Goal: Transaction & Acquisition: Purchase product/service

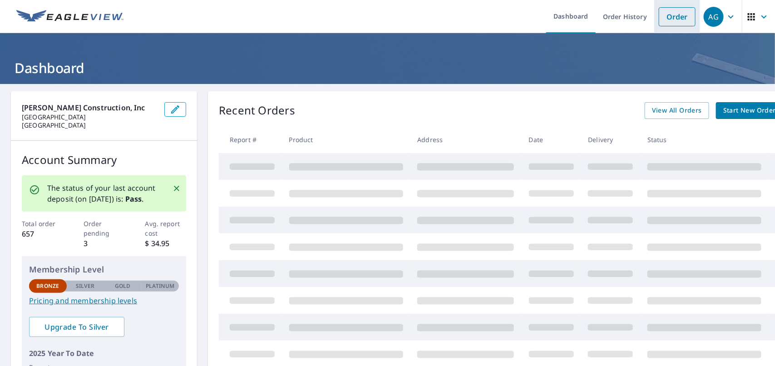
click at [667, 17] on link "Order" at bounding box center [677, 16] width 37 height 19
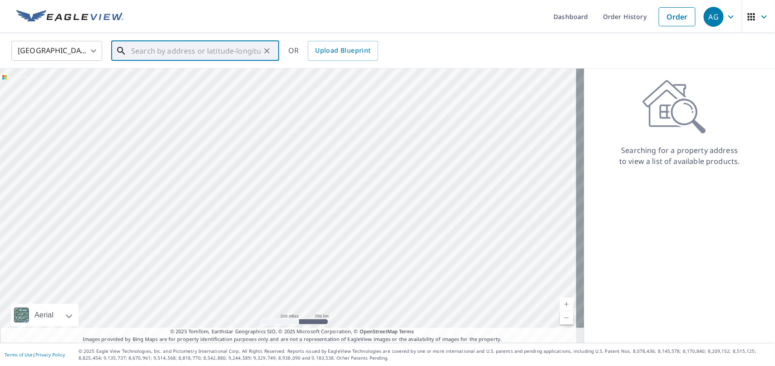
click at [219, 58] on input "text" at bounding box center [195, 50] width 129 height 25
click at [209, 76] on span "[STREET_ADDRESS]" at bounding box center [200, 77] width 143 height 11
type input "[STREET_ADDRESS]"
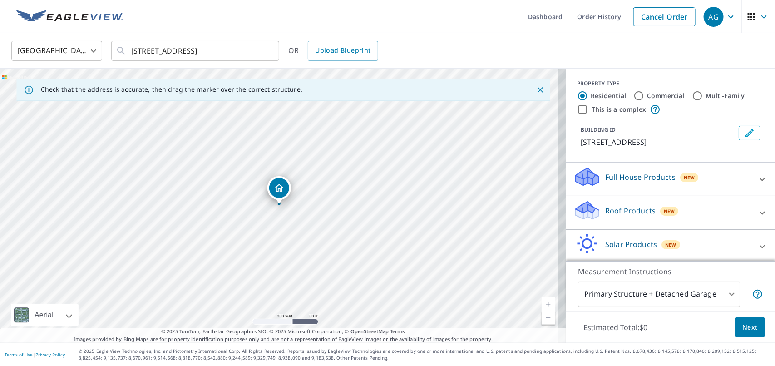
click at [542, 300] on link "Current Level 17, Zoom In" at bounding box center [549, 304] width 14 height 14
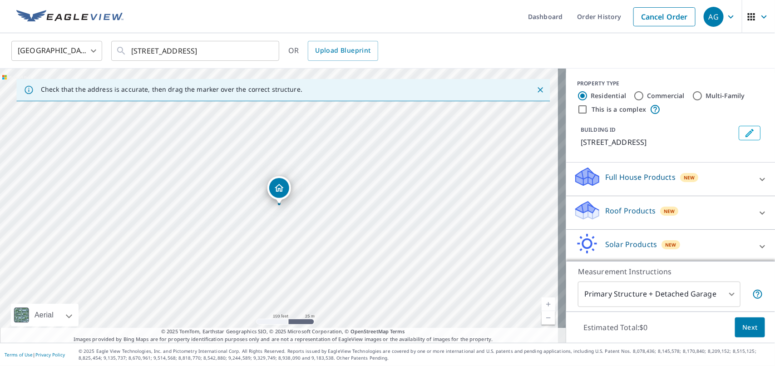
click at [542, 300] on link "Current Level 18, Zoom In" at bounding box center [549, 304] width 14 height 14
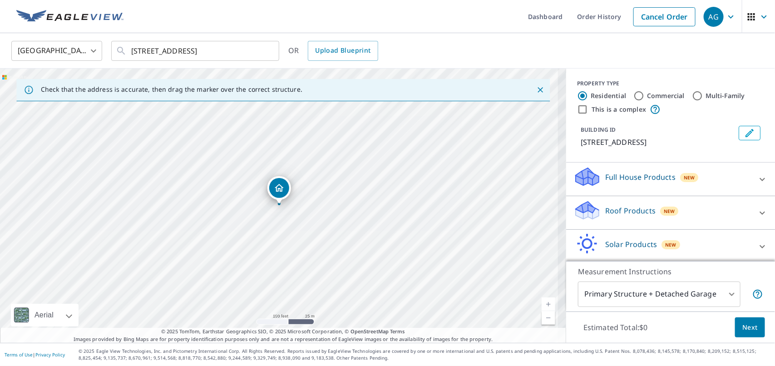
click at [542, 300] on link "Current Level 18, Zoom In" at bounding box center [549, 304] width 14 height 14
click at [542, 300] on link "Current Level 19, Zoom In Disabled" at bounding box center [549, 304] width 14 height 14
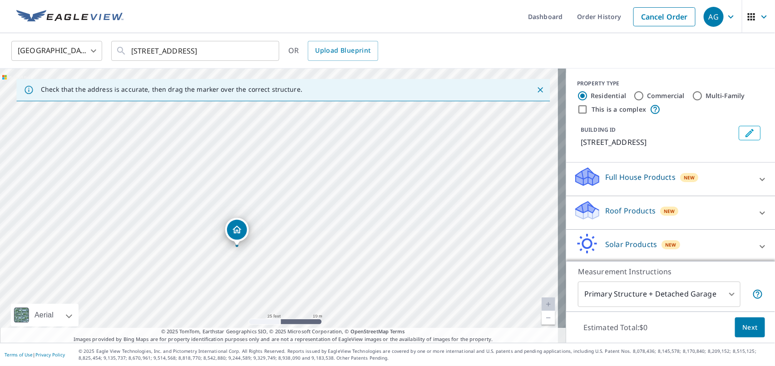
drag, startPoint x: 277, startPoint y: 189, endPoint x: 235, endPoint y: 231, distance: 59.1
click at [751, 210] on div at bounding box center [762, 213] width 22 height 22
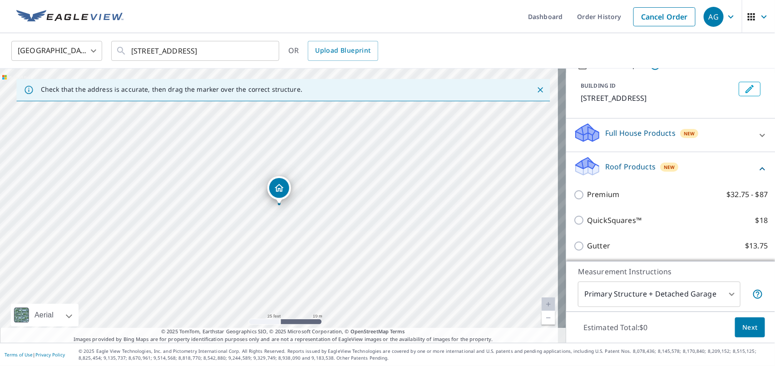
scroll to position [47, 0]
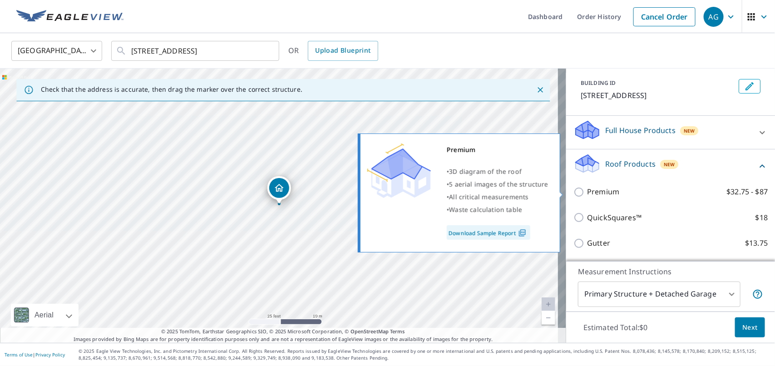
click at [670, 196] on label "Premium $32.75 - $87" at bounding box center [677, 191] width 181 height 11
click at [587, 196] on input "Premium $32.75 - $87" at bounding box center [580, 192] width 14 height 11
checkbox input "true"
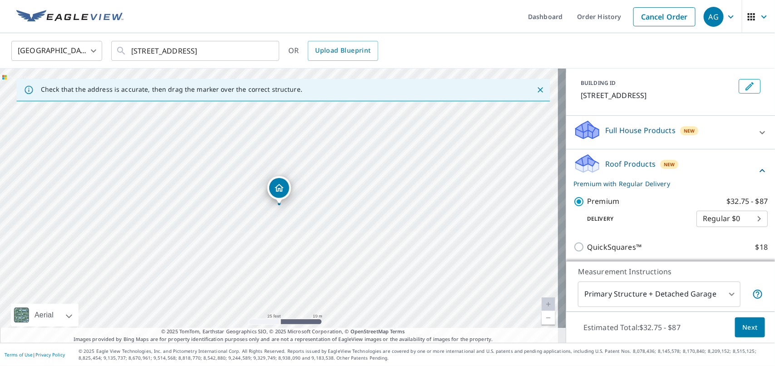
click at [734, 221] on body "AG AG Dashboard Order History Cancel Order AG [GEOGRAPHIC_DATA] [GEOGRAPHIC_DAT…" at bounding box center [387, 183] width 775 height 366
click at [707, 215] on li "Regular $0" at bounding box center [715, 219] width 71 height 16
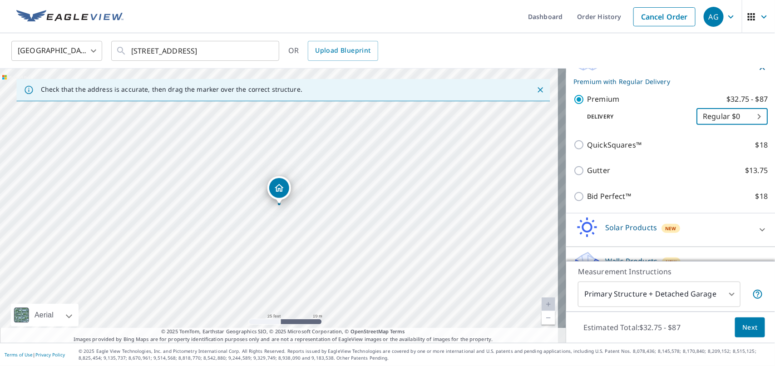
scroll to position [170, 0]
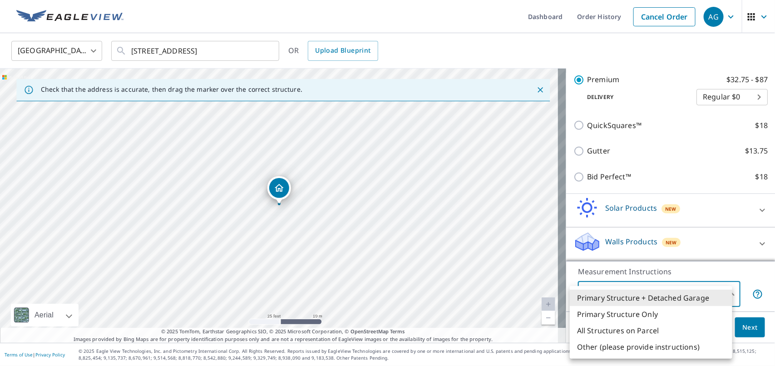
click at [724, 294] on body "AG AG Dashboard Order History Cancel Order AG [GEOGRAPHIC_DATA] [GEOGRAPHIC_DAT…" at bounding box center [387, 183] width 775 height 366
click at [641, 315] on li "Primary Structure Only" at bounding box center [651, 314] width 163 height 16
type input "2"
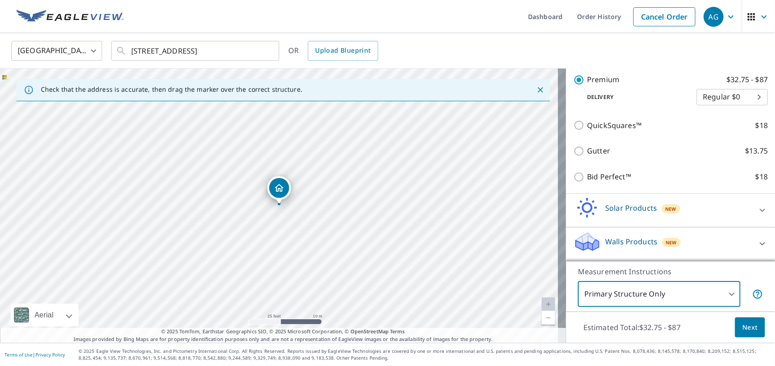
click at [737, 320] on button "Next" at bounding box center [750, 327] width 30 height 20
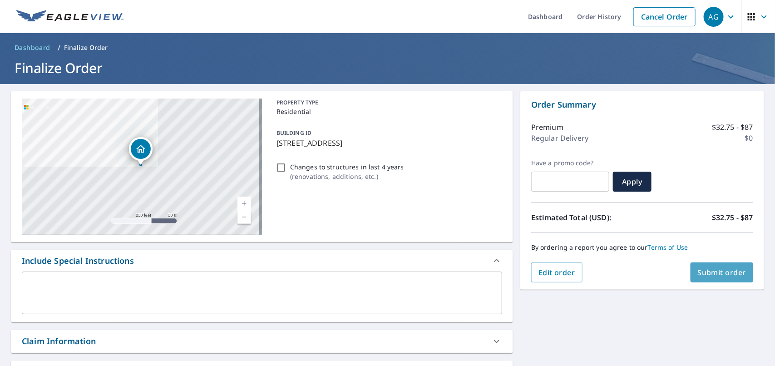
click at [718, 274] on span "Submit order" at bounding box center [722, 272] width 49 height 10
